Goal: Task Accomplishment & Management: Manage account settings

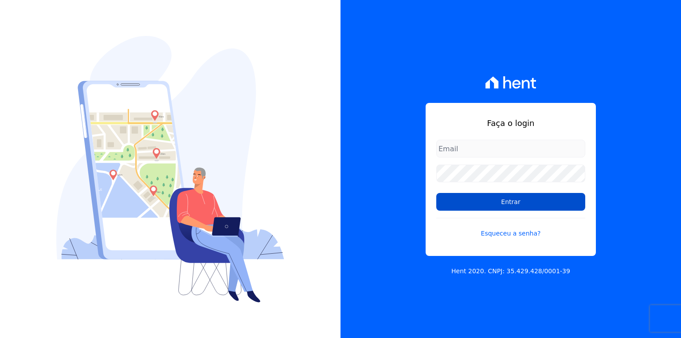
type input "[EMAIL_ADDRESS][PERSON_NAME][DOMAIN_NAME]"
click at [489, 199] on input "Entrar" at bounding box center [510, 202] width 149 height 18
